Goal: Information Seeking & Learning: Learn about a topic

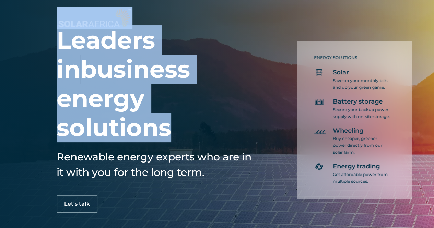
click at [21, 120] on div "Leaders in business energy solutions Renewable energy experts who are in it wit…" at bounding box center [217, 114] width 434 height 228
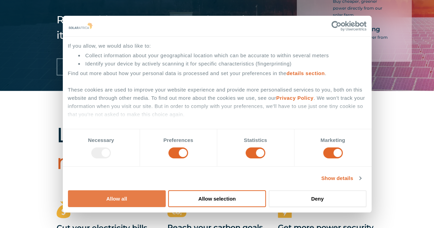
click at [166, 190] on button "Allow all" at bounding box center [117, 198] width 98 height 17
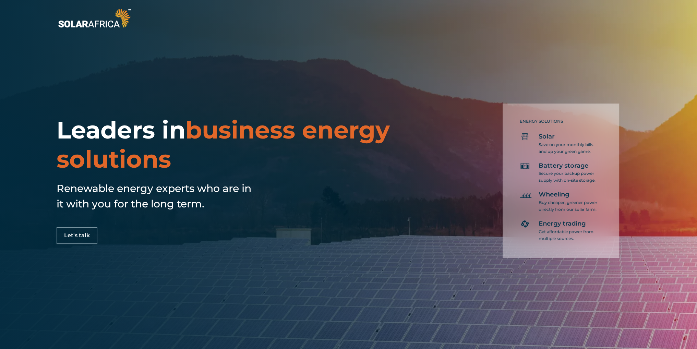
click at [434, 176] on p "Secure your backup power supply with on-site storage." at bounding box center [569, 177] width 60 height 14
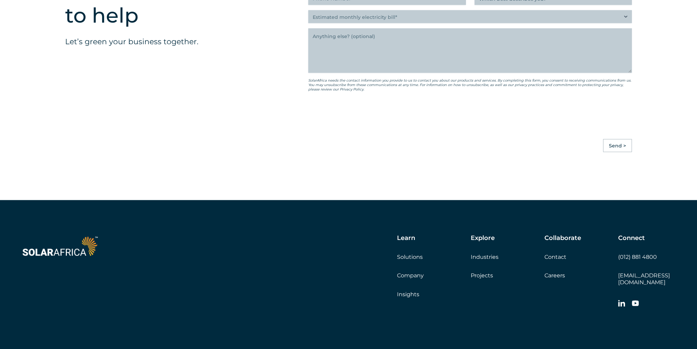
scroll to position [1912, 0]
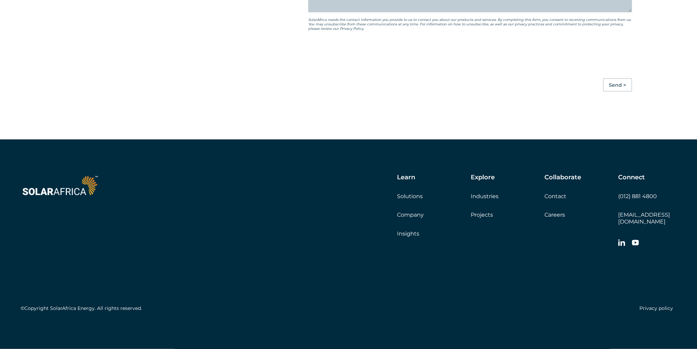
click at [410, 199] on div "Learn Solutions Company Insights" at bounding box center [434, 205] width 74 height 63
click at [415, 200] on link "Solutions" at bounding box center [410, 196] width 26 height 7
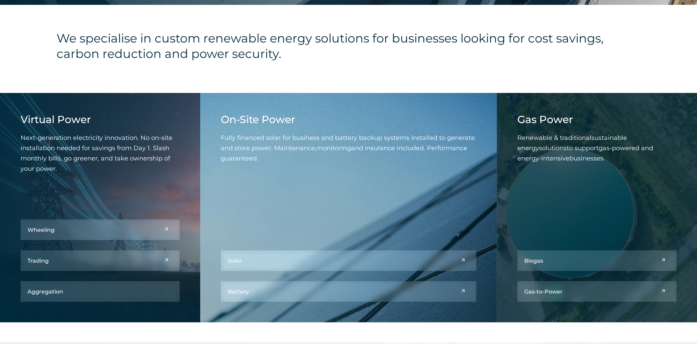
scroll to position [343, 0]
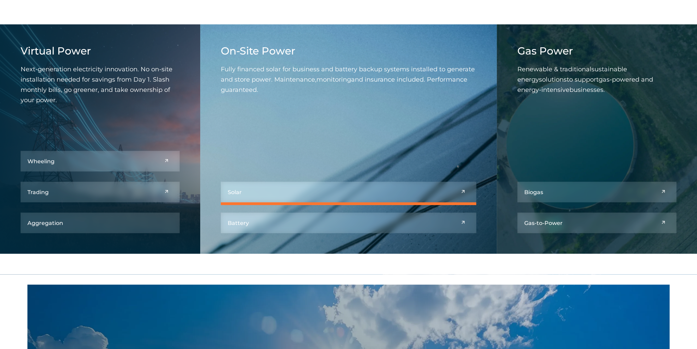
click at [465, 195] on link at bounding box center [349, 192] width 256 height 21
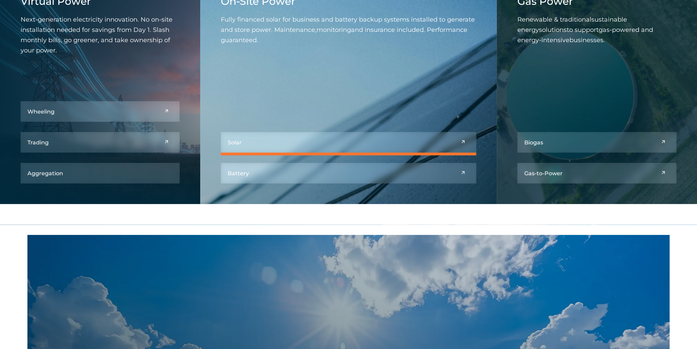
scroll to position [480, 0]
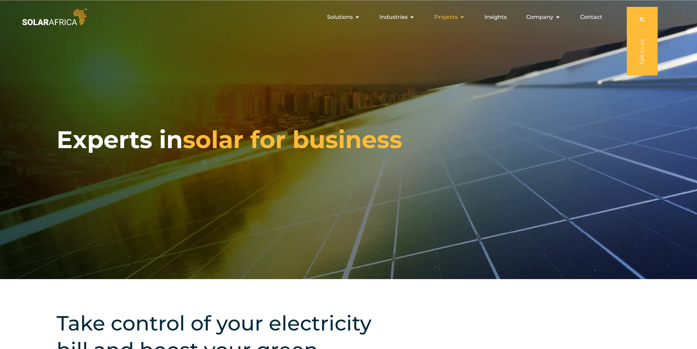
click at [456, 15] on span "Projects" at bounding box center [446, 17] width 23 height 8
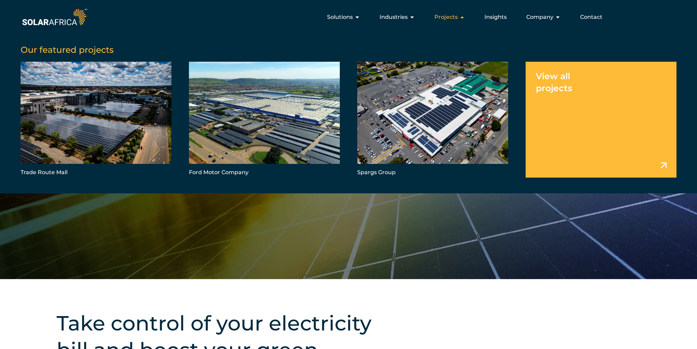
click at [462, 16] on icon "Menu" at bounding box center [462, 16] width 5 height 5
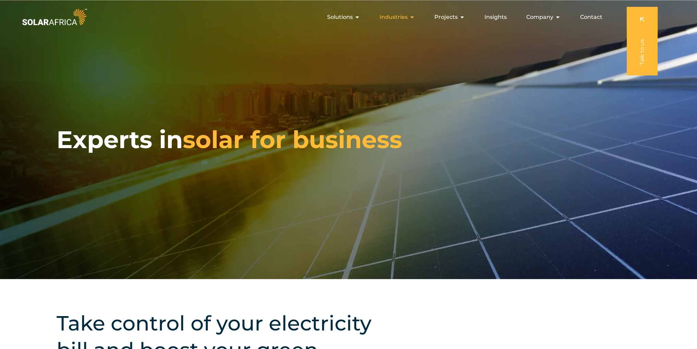
click at [414, 19] on icon "Menu" at bounding box center [412, 16] width 5 height 5
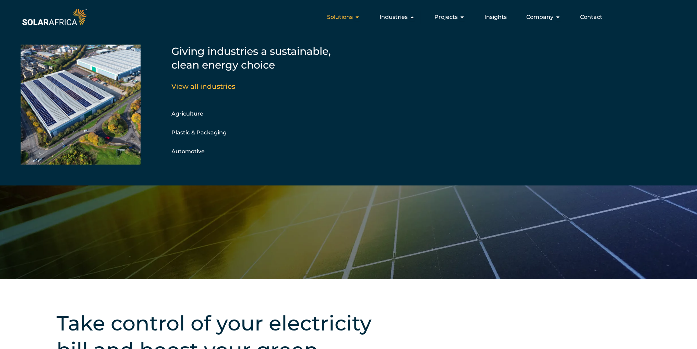
click at [357, 19] on icon "Menu" at bounding box center [357, 16] width 5 height 5
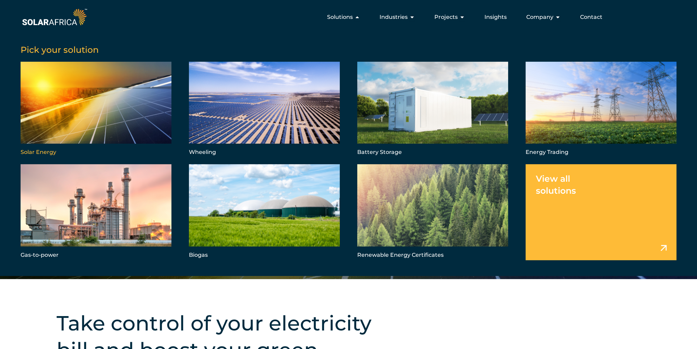
click at [110, 116] on link "Menu" at bounding box center [96, 110] width 151 height 96
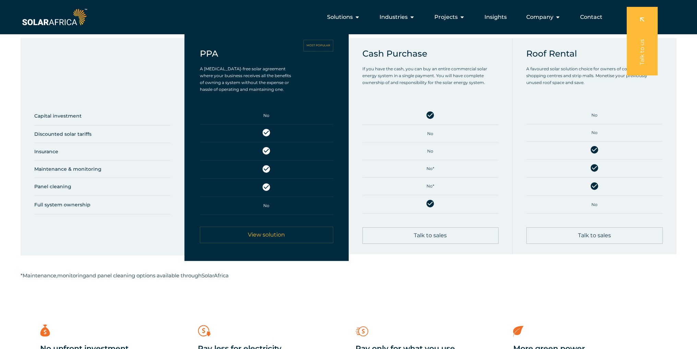
scroll to position [377, 0]
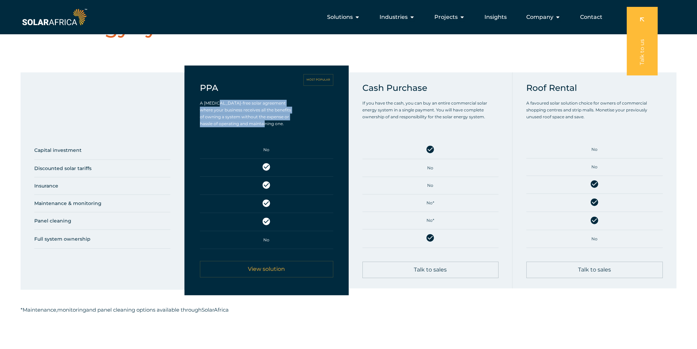
drag, startPoint x: 220, startPoint y: 103, endPoint x: 280, endPoint y: 124, distance: 63.1
click at [280, 124] on p "A [MEDICAL_DATA]-free solar agreement where your business receives all the bene…" at bounding box center [246, 113] width 92 height 27
drag, startPoint x: 274, startPoint y: 124, endPoint x: 195, endPoint y: 100, distance: 82.6
click at [195, 100] on div "PPA MOST POPULAR A CAPEX-free solar agreement where your business receives all …" at bounding box center [267, 180] width 164 height 229
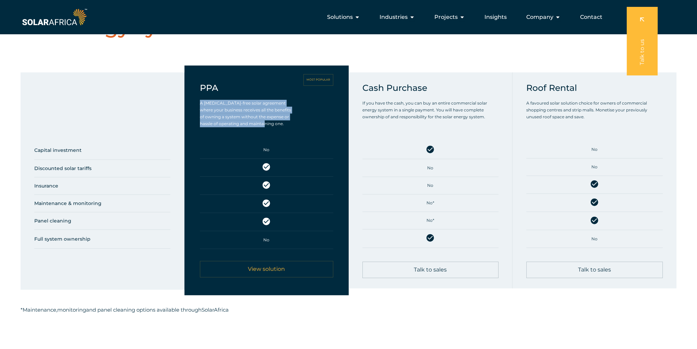
click at [240, 112] on span "A [MEDICAL_DATA]-free solar agreement where your business receives all the bene…" at bounding box center [245, 113] width 91 height 26
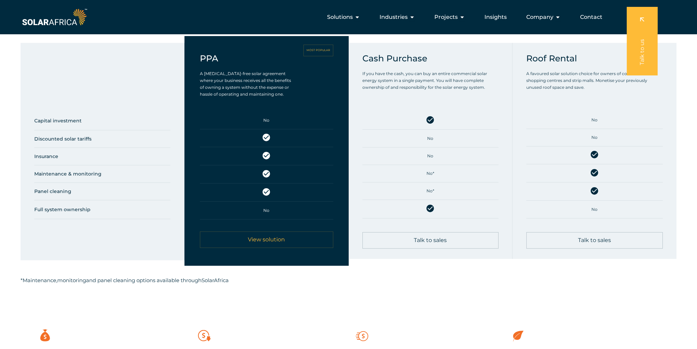
scroll to position [343, 0]
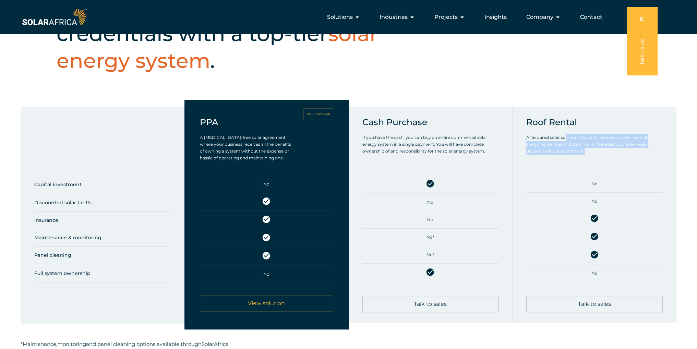
drag, startPoint x: 564, startPoint y: 138, endPoint x: 591, endPoint y: 150, distance: 29.6
click at [591, 150] on p "A favoured solar solution choice for owners of commercial shopping centres and …" at bounding box center [594, 144] width 137 height 21
drag, startPoint x: 595, startPoint y: 150, endPoint x: 535, endPoint y: 134, distance: 62.8
click at [535, 134] on p "A favoured solar solution choice for owners of commercial shopping centres and …" at bounding box center [594, 144] width 137 height 21
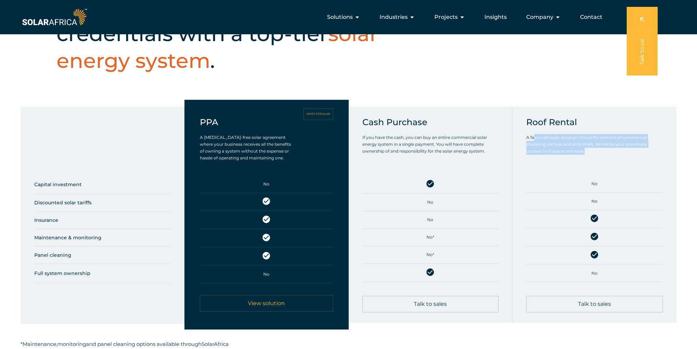
click at [572, 140] on p "A favoured solar solution choice for owners of commercial shopping centres and …" at bounding box center [594, 144] width 137 height 21
drag, startPoint x: 556, startPoint y: 151, endPoint x: 588, endPoint y: 150, distance: 32.3
click at [588, 150] on p "A favoured solar solution choice for owners of commercial shopping centres and …" at bounding box center [594, 144] width 137 height 21
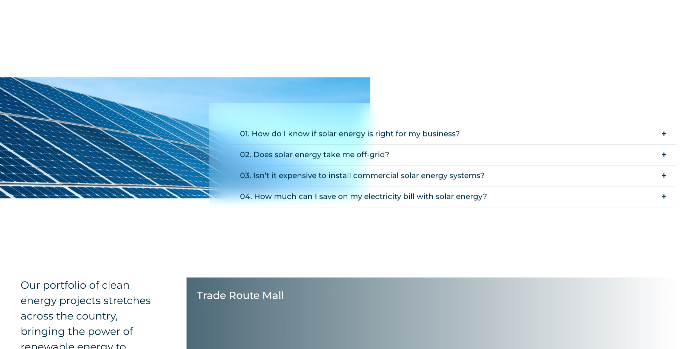
scroll to position [1303, 0]
